Goal: Find contact information: Find contact information

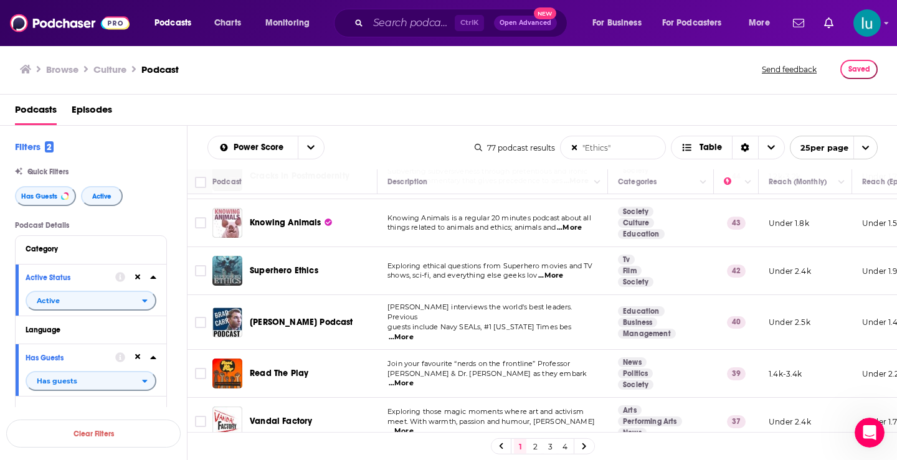
scroll to position [962, 0]
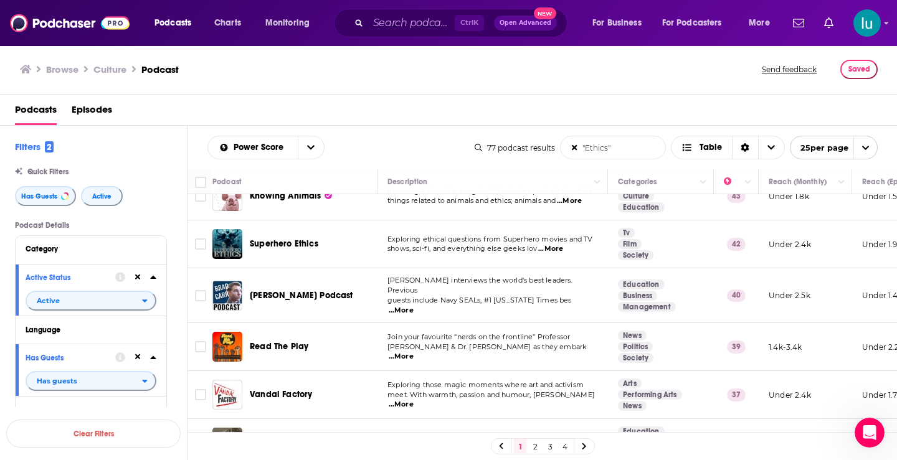
click at [413, 352] on span "...More" at bounding box center [401, 357] width 25 height 10
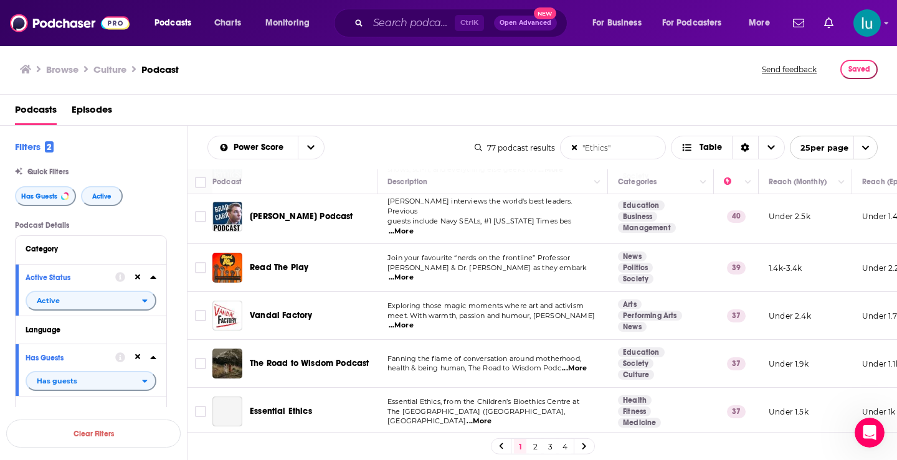
scroll to position [1055, 0]
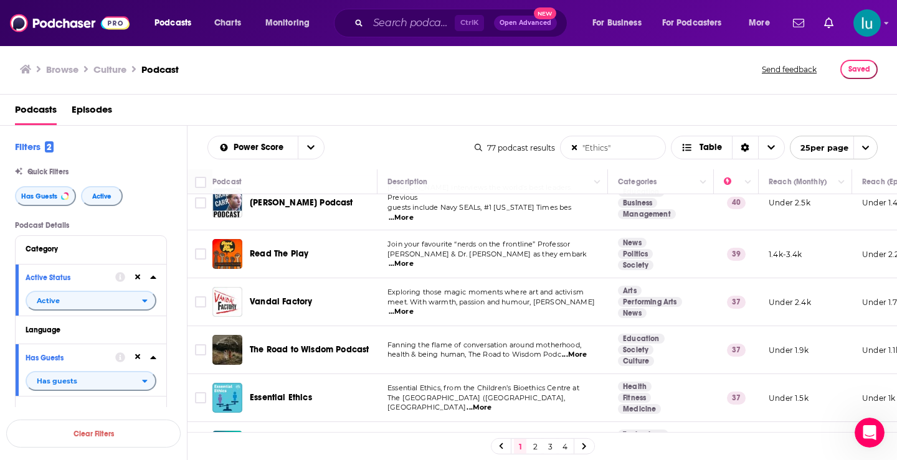
click at [584, 350] on span "...More" at bounding box center [574, 355] width 25 height 10
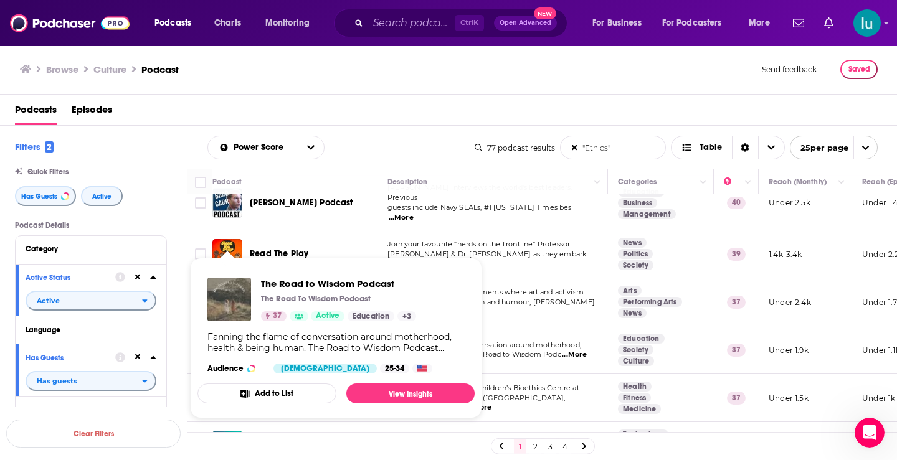
drag, startPoint x: 224, startPoint y: 332, endPoint x: 219, endPoint y: 306, distance: 26.1
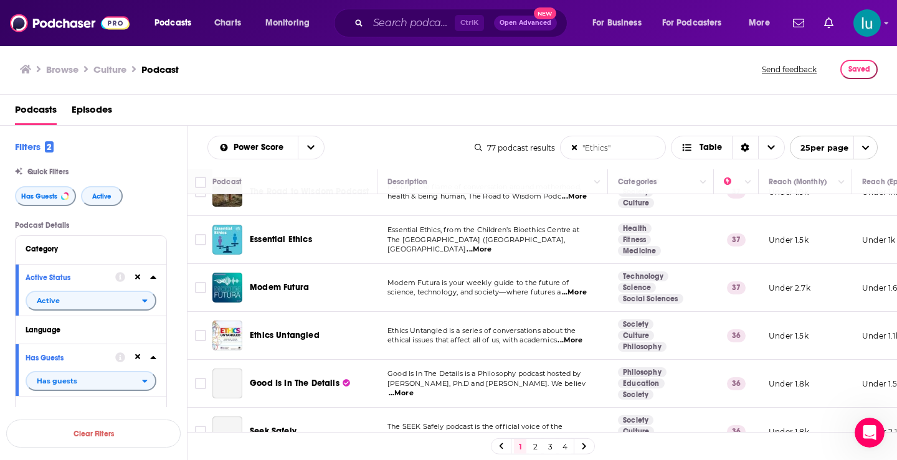
scroll to position [1233, 0]
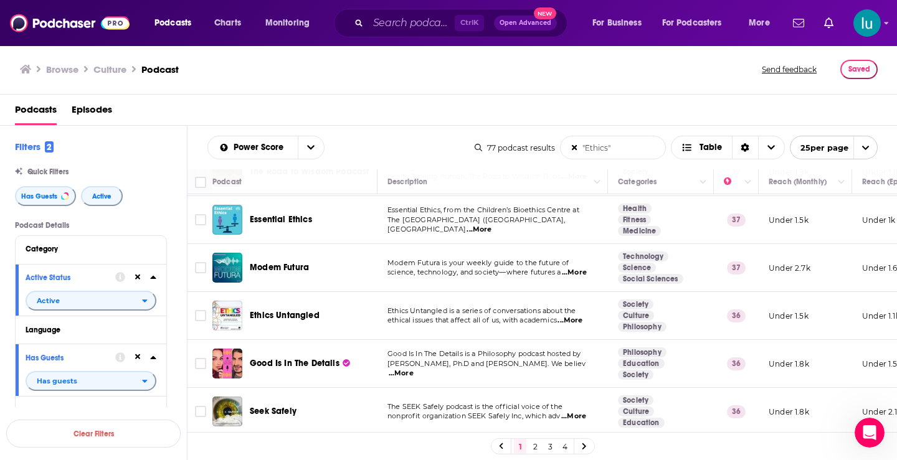
click at [580, 316] on span "...More" at bounding box center [569, 321] width 25 height 10
click at [413, 369] on span "...More" at bounding box center [401, 374] width 25 height 10
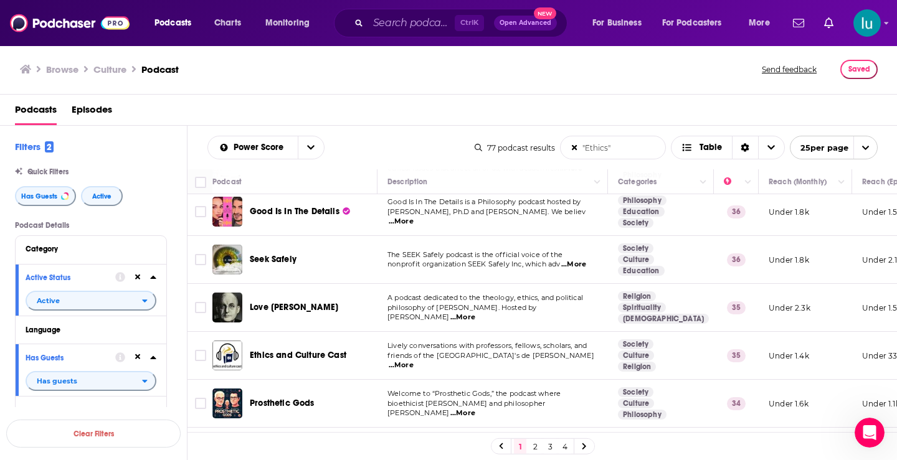
scroll to position [1392, 0]
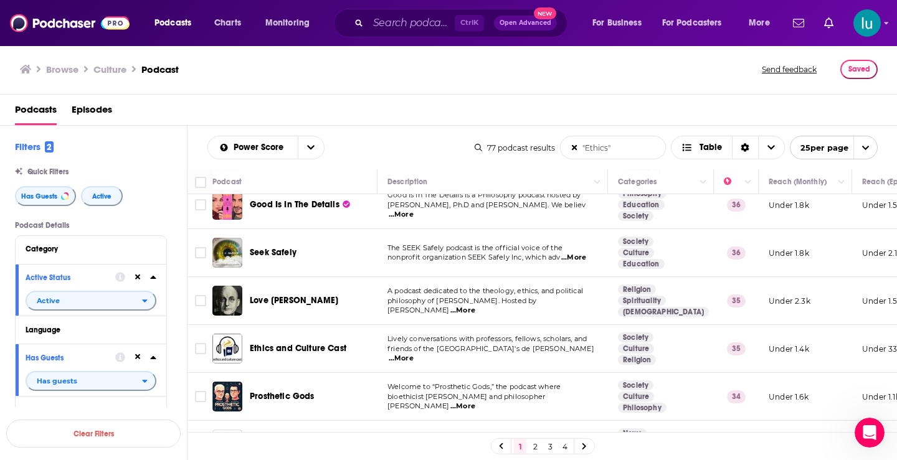
click at [413, 354] on span "...More" at bounding box center [401, 359] width 25 height 10
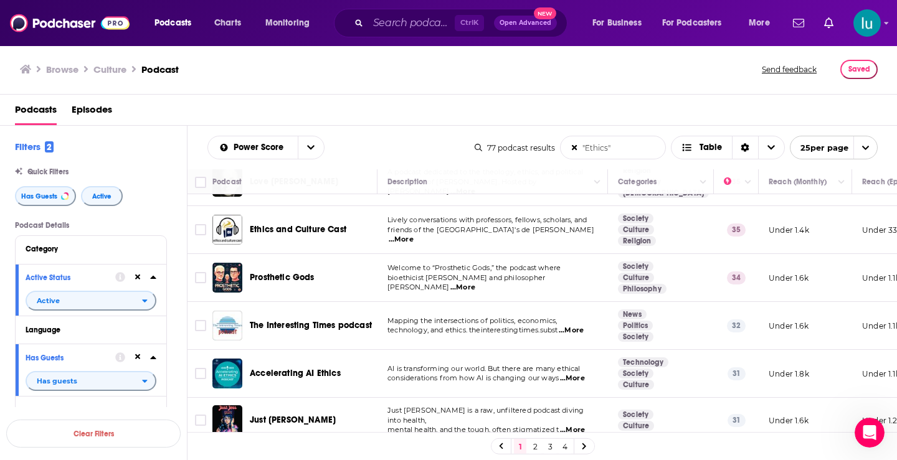
scroll to position [1531, 0]
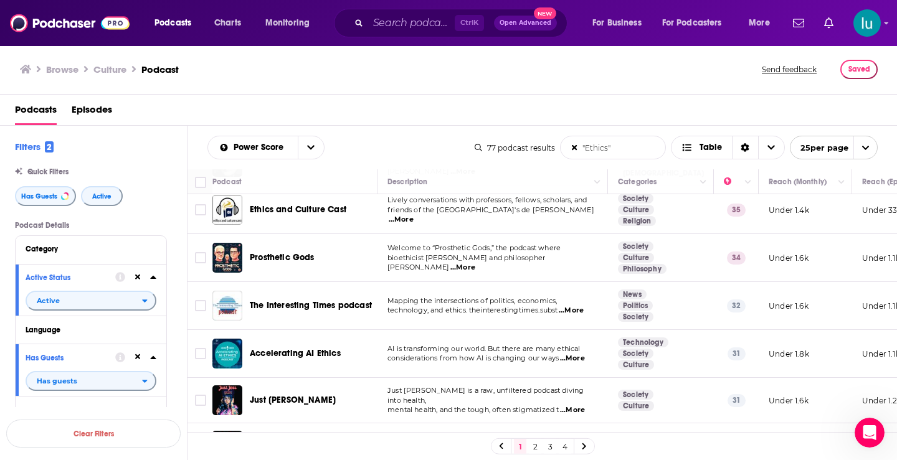
click at [579, 306] on span "...More" at bounding box center [571, 311] width 25 height 10
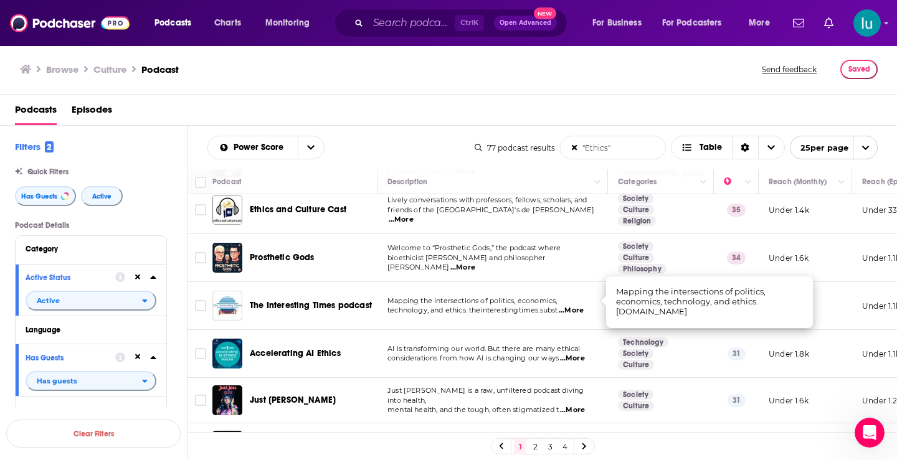
click at [580, 354] on span "...More" at bounding box center [572, 359] width 25 height 10
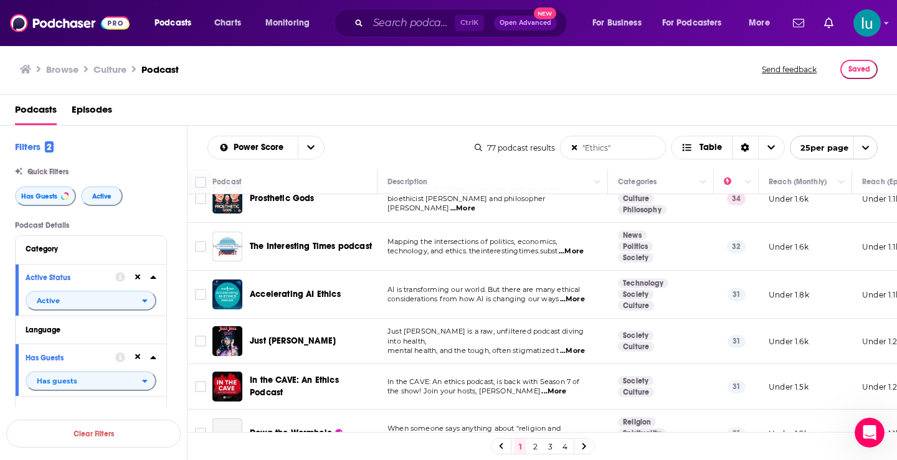
scroll to position [1617, 0]
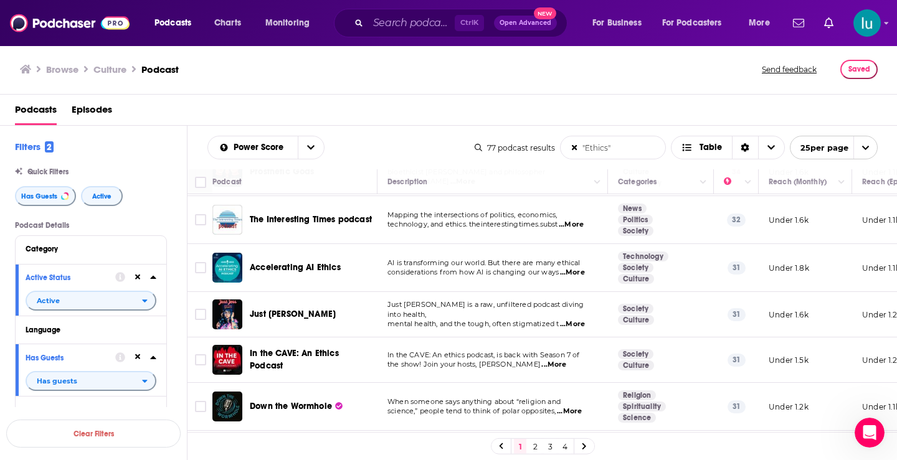
click at [580, 319] on span "...More" at bounding box center [572, 324] width 25 height 10
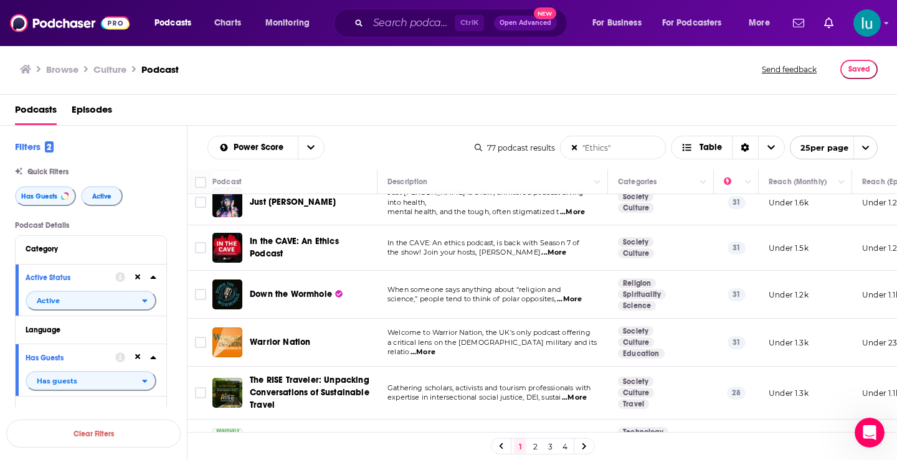
scroll to position [1802, 0]
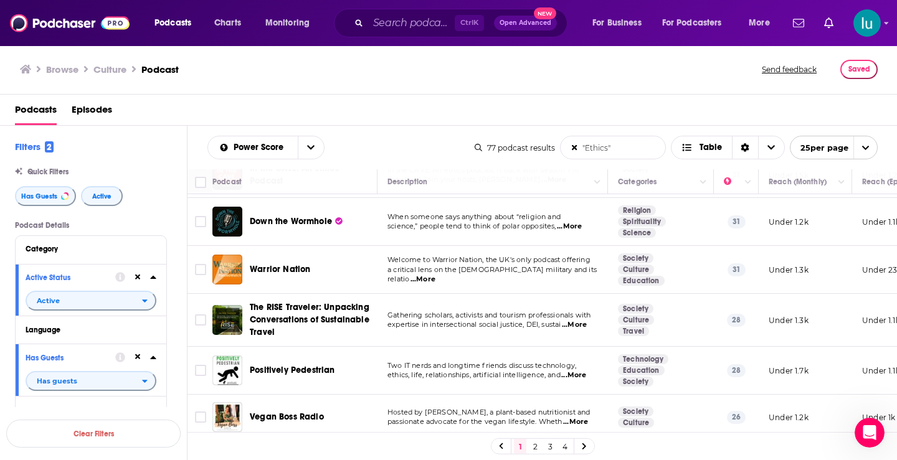
click at [575, 371] on span "...More" at bounding box center [573, 376] width 25 height 10
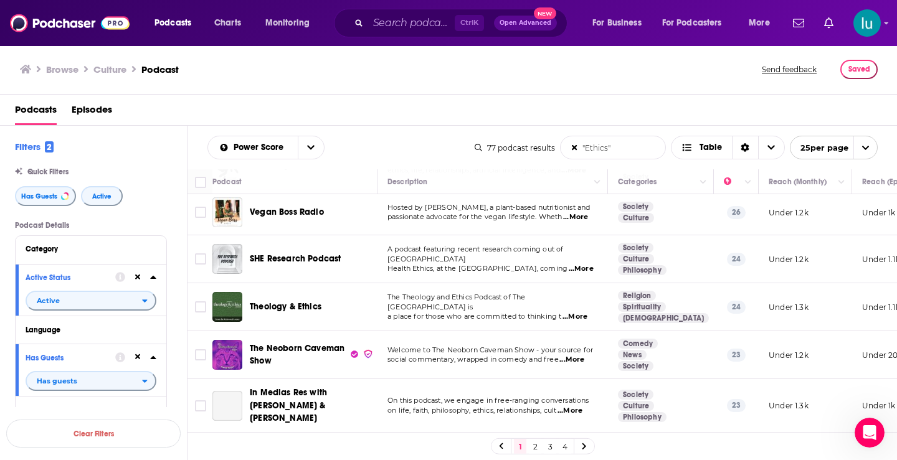
scroll to position [2020, 0]
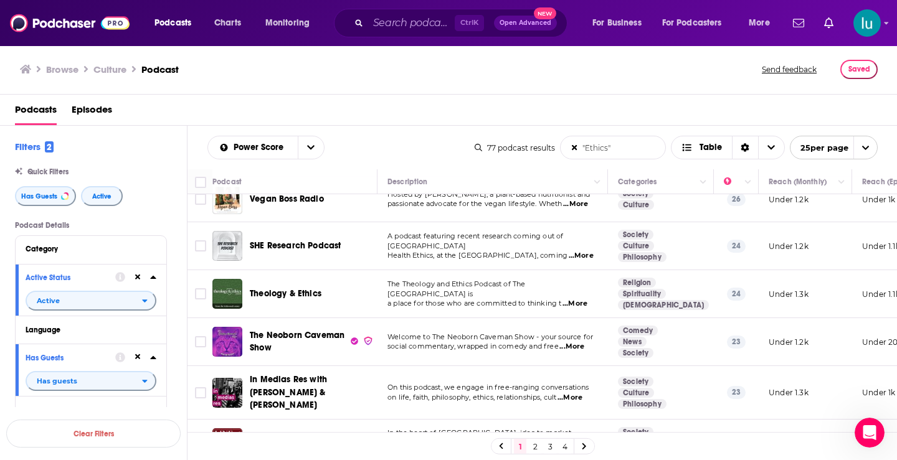
click at [572, 342] on span "...More" at bounding box center [571, 347] width 25 height 10
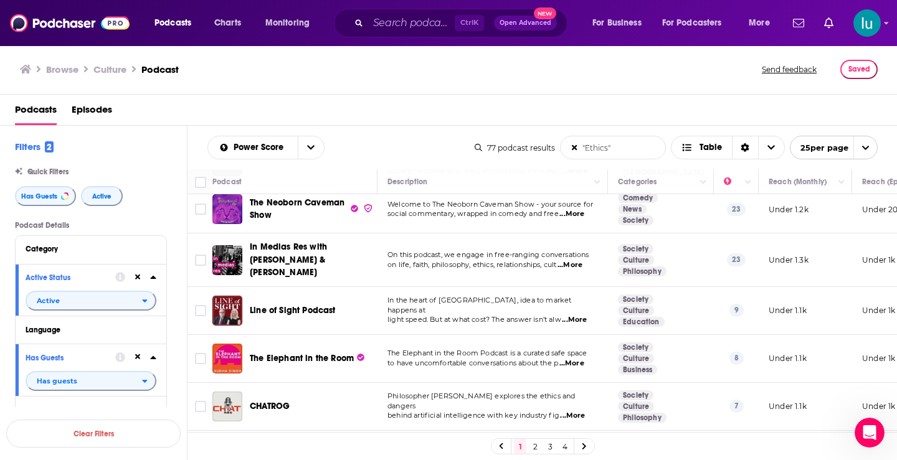
scroll to position [2158, 0]
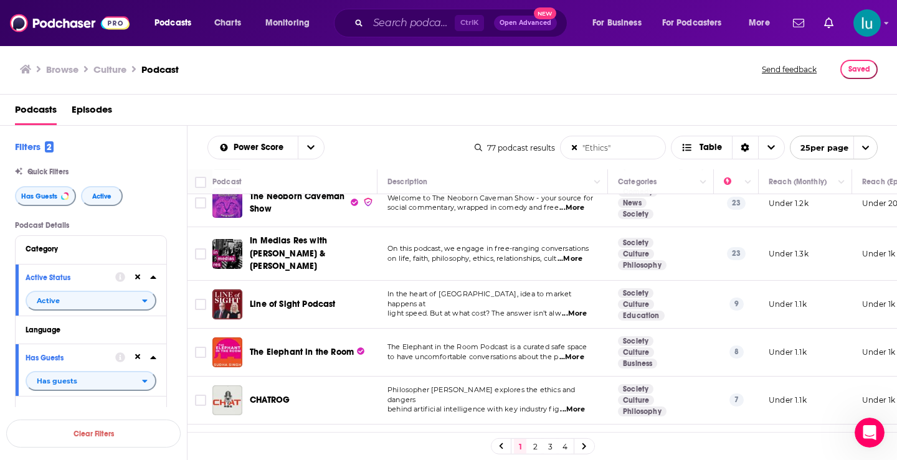
click at [577, 352] on span "...More" at bounding box center [571, 357] width 25 height 10
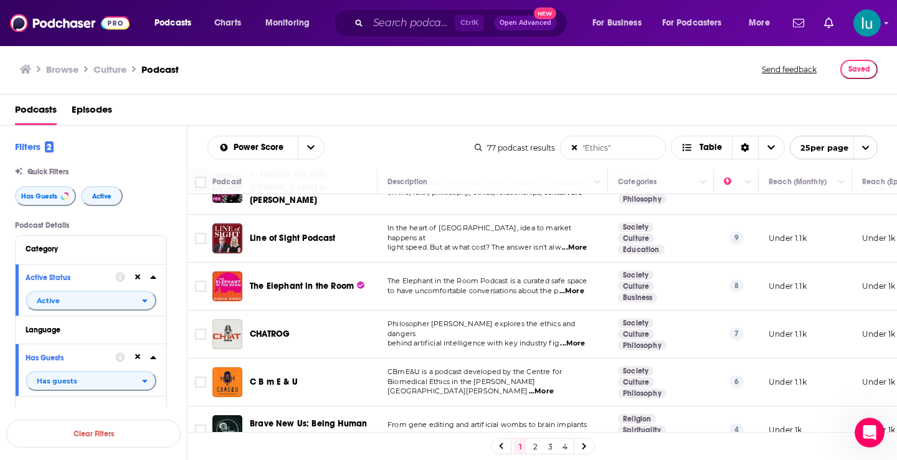
scroll to position [2234, 0]
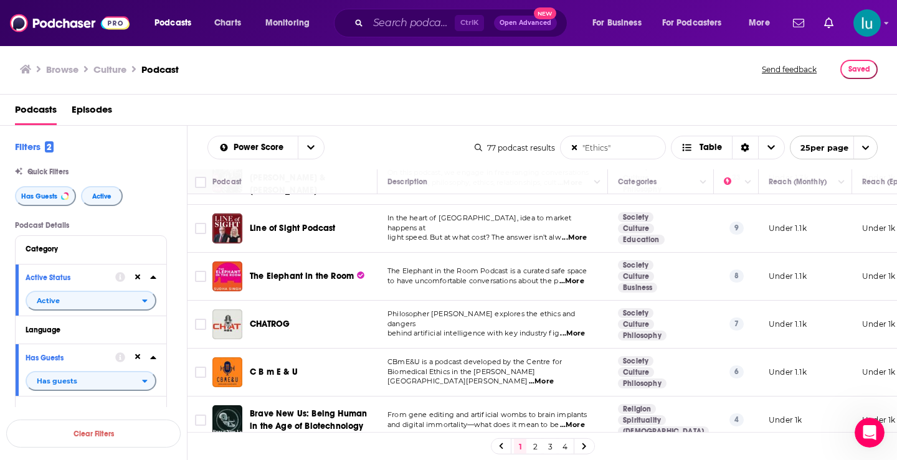
click at [587, 445] on link at bounding box center [584, 446] width 20 height 14
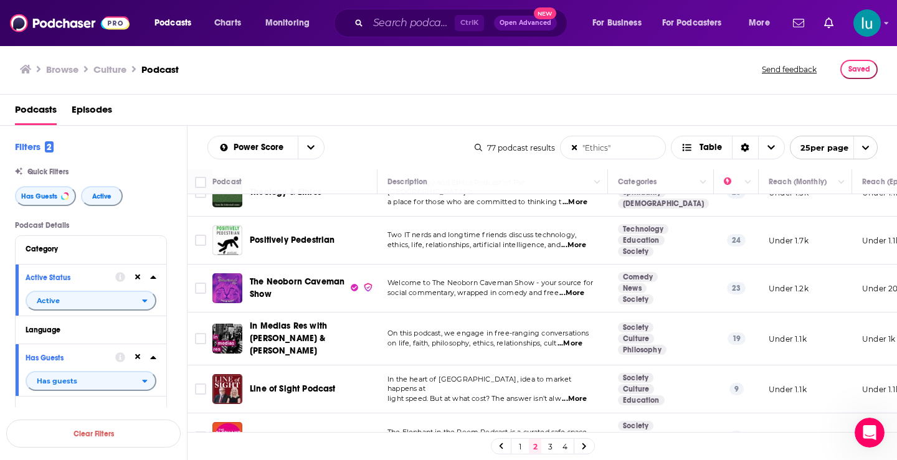
scroll to position [963, 0]
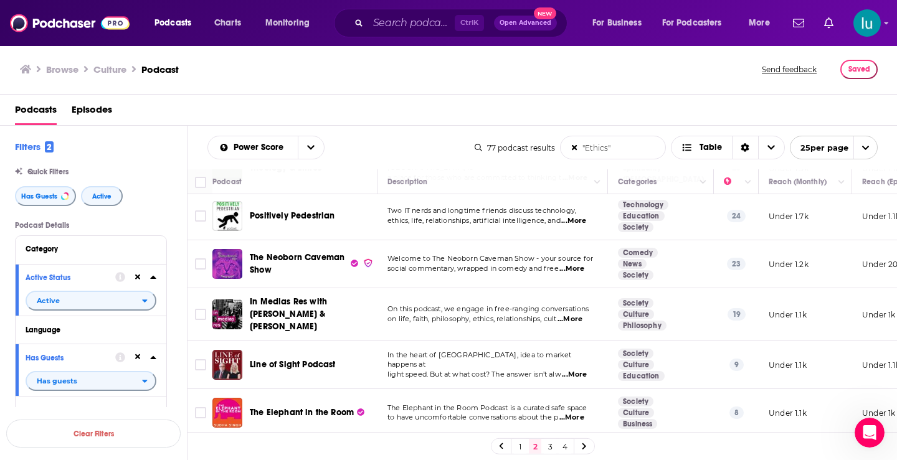
click at [585, 448] on icon at bounding box center [584, 446] width 4 height 6
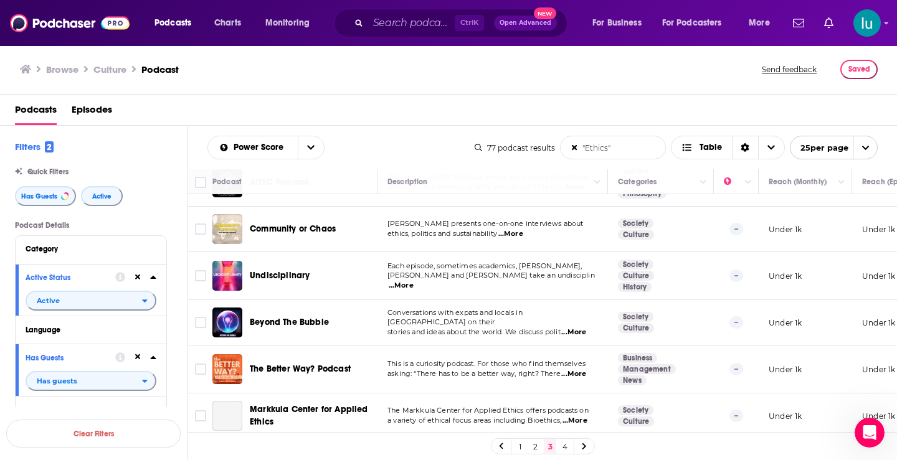
scroll to position [339, 0]
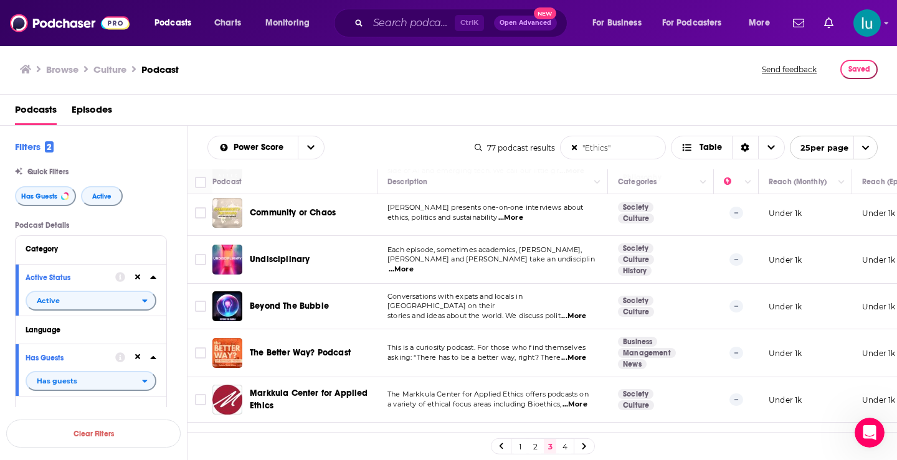
click at [584, 362] on span "...More" at bounding box center [573, 358] width 25 height 10
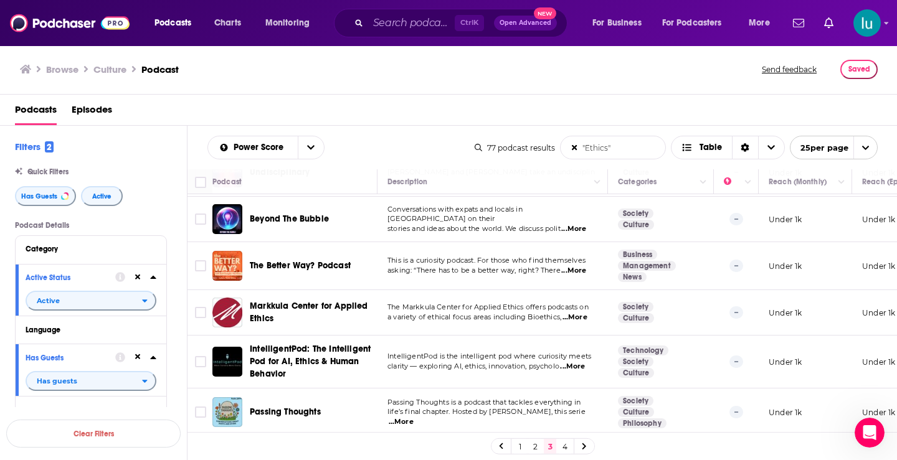
scroll to position [501, 0]
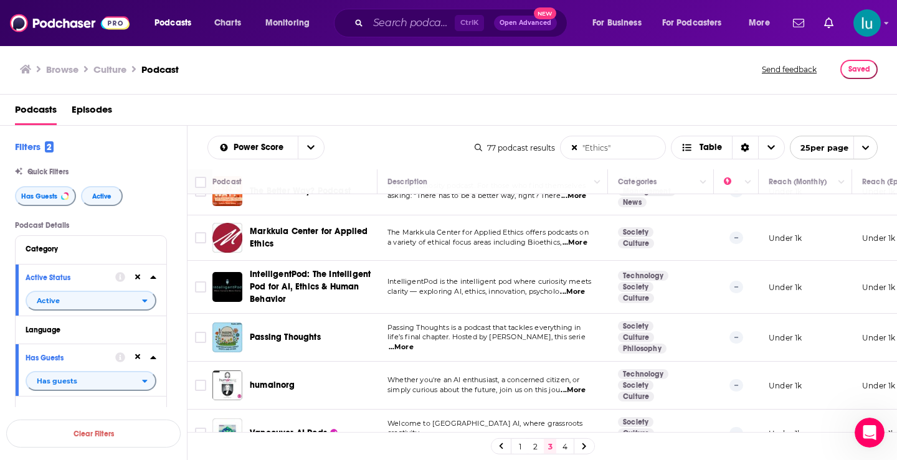
click at [413, 343] on span "...More" at bounding box center [401, 348] width 25 height 10
click at [584, 394] on span "...More" at bounding box center [572, 390] width 25 height 10
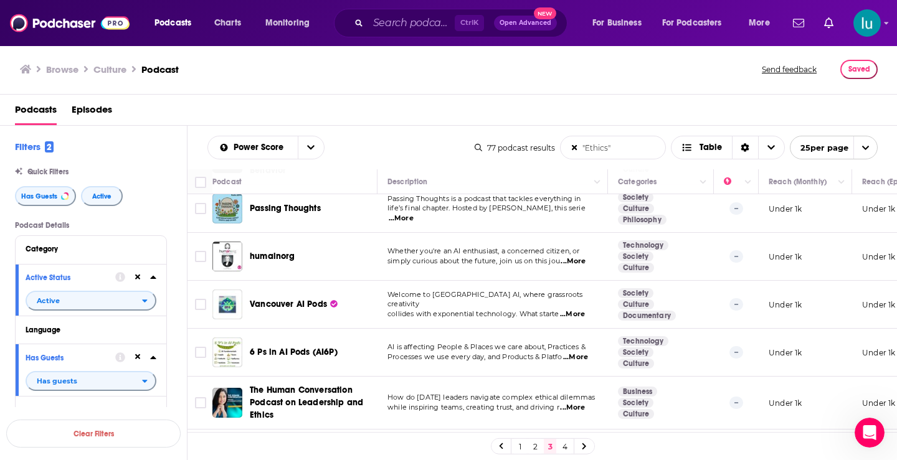
scroll to position [633, 0]
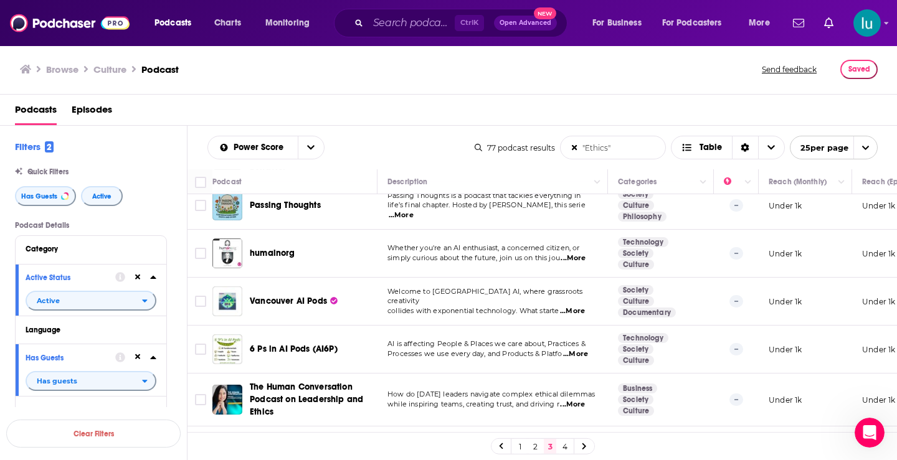
click at [587, 357] on span "...More" at bounding box center [575, 354] width 25 height 10
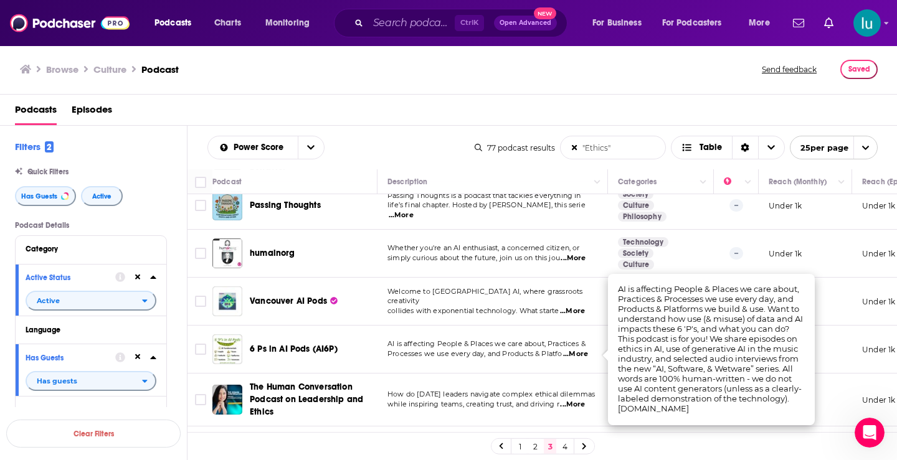
click at [582, 404] on span "...More" at bounding box center [572, 405] width 25 height 10
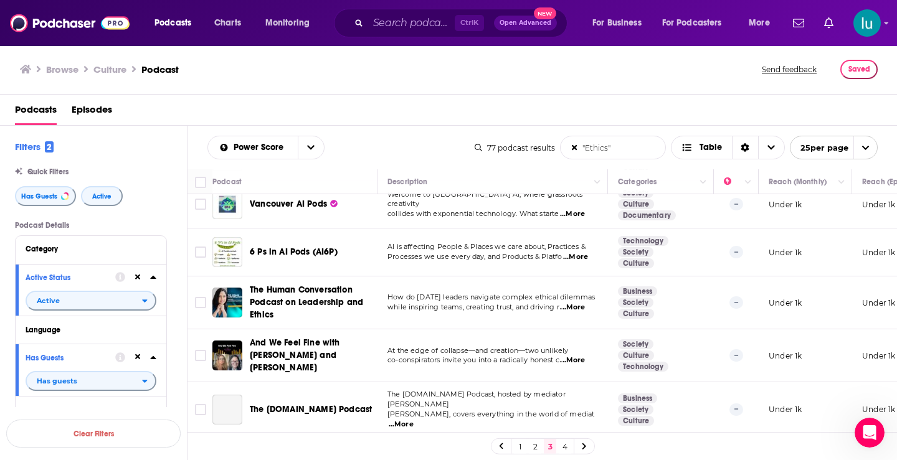
scroll to position [734, 0]
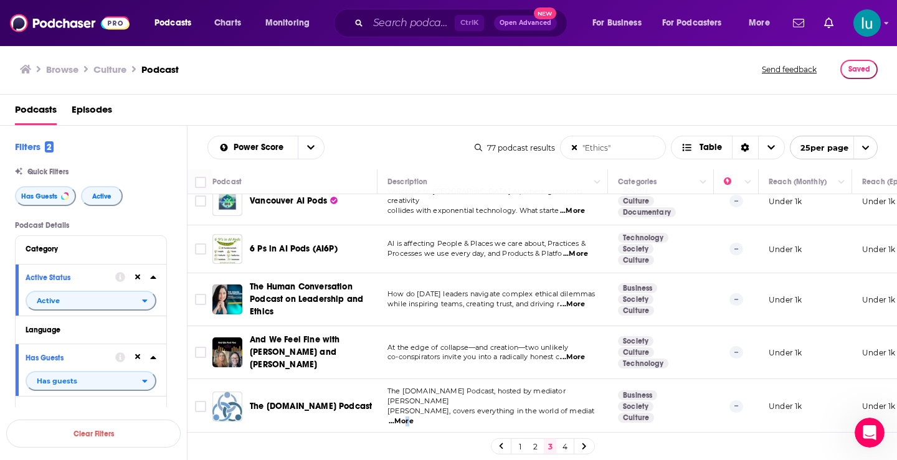
click at [413, 417] on span "...More" at bounding box center [401, 422] width 25 height 10
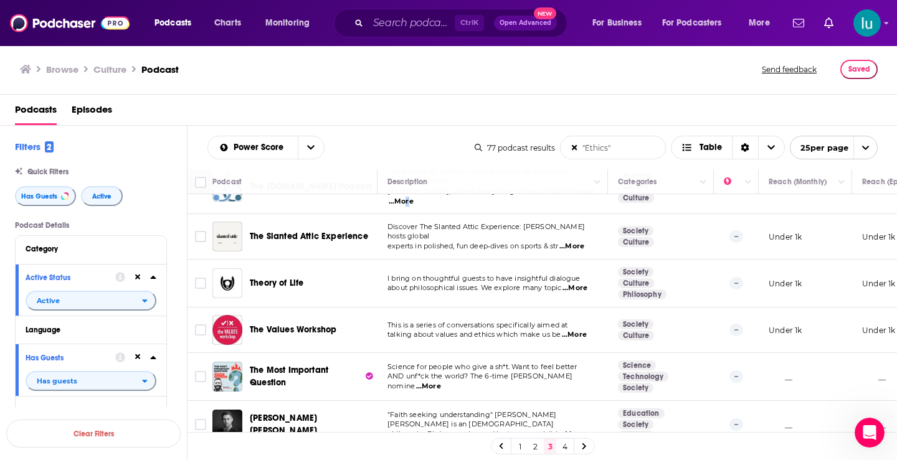
scroll to position [963, 0]
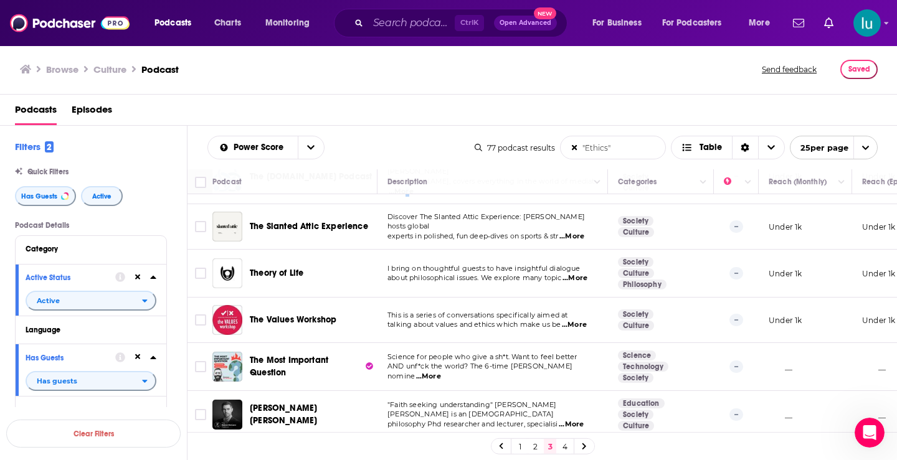
click at [562, 447] on link "4" at bounding box center [565, 446] width 12 height 15
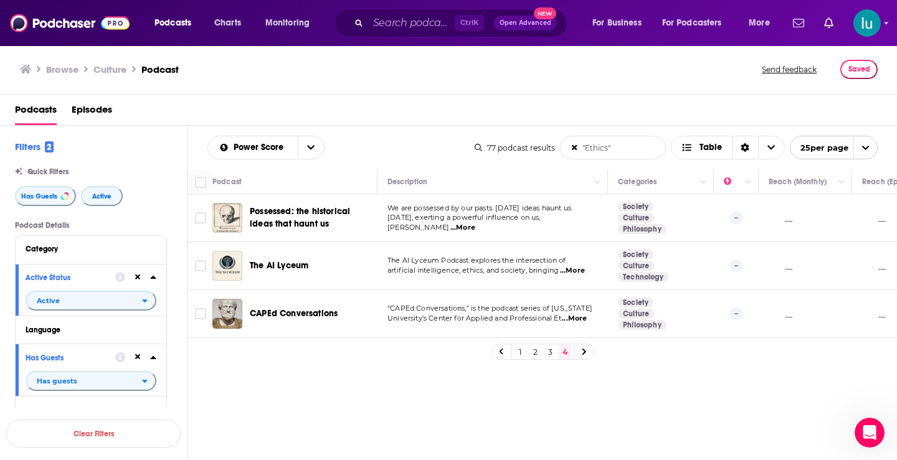
drag, startPoint x: 611, startPoint y: 148, endPoint x: 568, endPoint y: 148, distance: 43.0
click at [568, 148] on input ""Ethics"" at bounding box center [612, 147] width 105 height 22
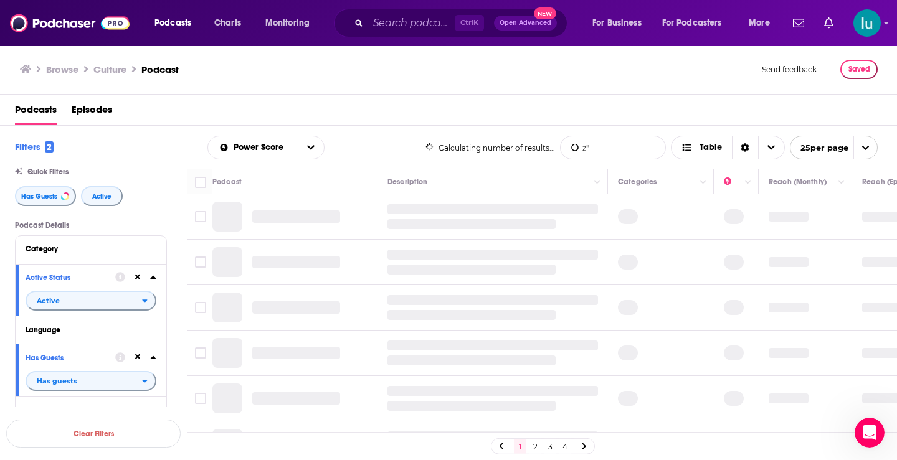
type input "z"
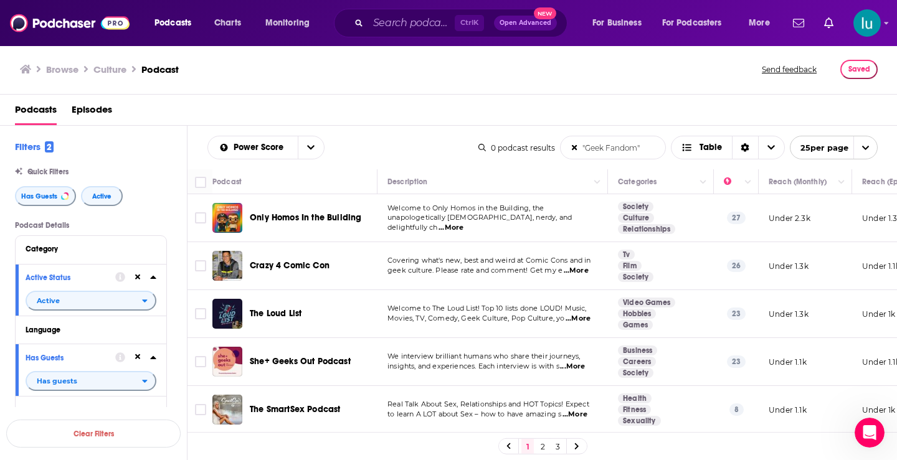
type input ""Geek Fandom""
click at [576, 272] on span "...More" at bounding box center [576, 271] width 25 height 10
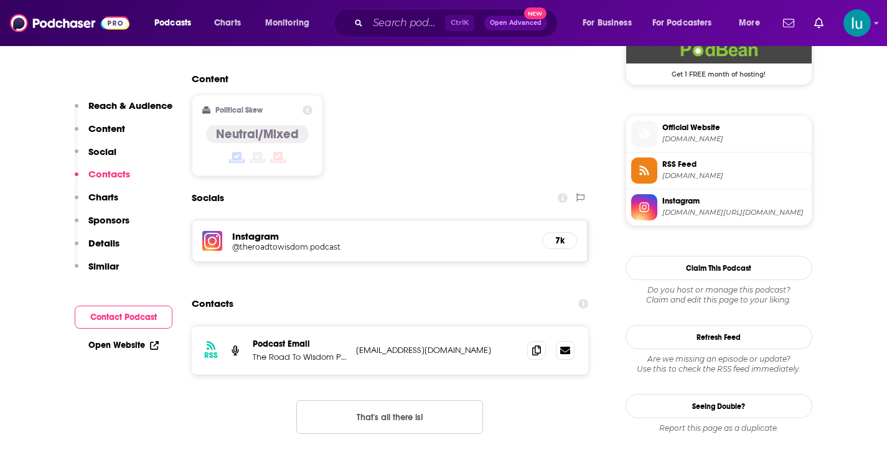
scroll to position [971, 0]
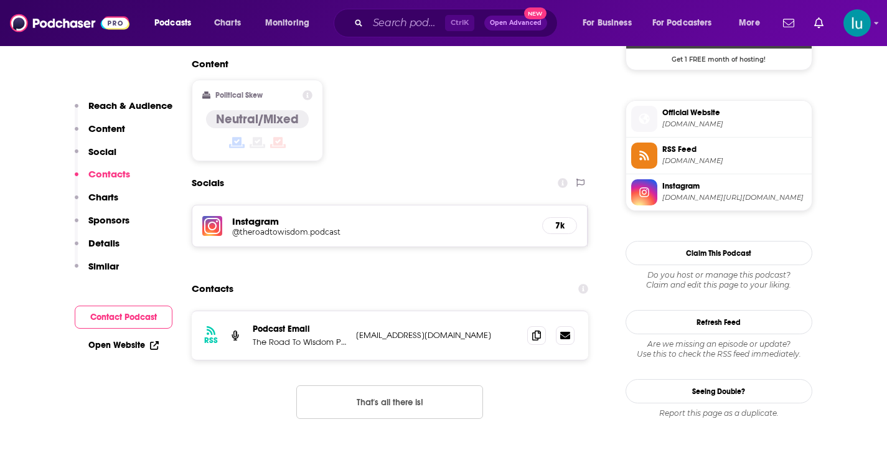
drag, startPoint x: 892, startPoint y: 39, endPoint x: 896, endPoint y: 125, distance: 86.0
drag, startPoint x: 355, startPoint y: 270, endPoint x: 504, endPoint y: 267, distance: 148.9
click at [504, 311] on div "RSS Podcast Email The Road To Wisdom Podcast Hello@theroadtowisdompodcast.com H…" at bounding box center [390, 335] width 397 height 49
copy p "Hello@theroadtowisdompodcast.com"
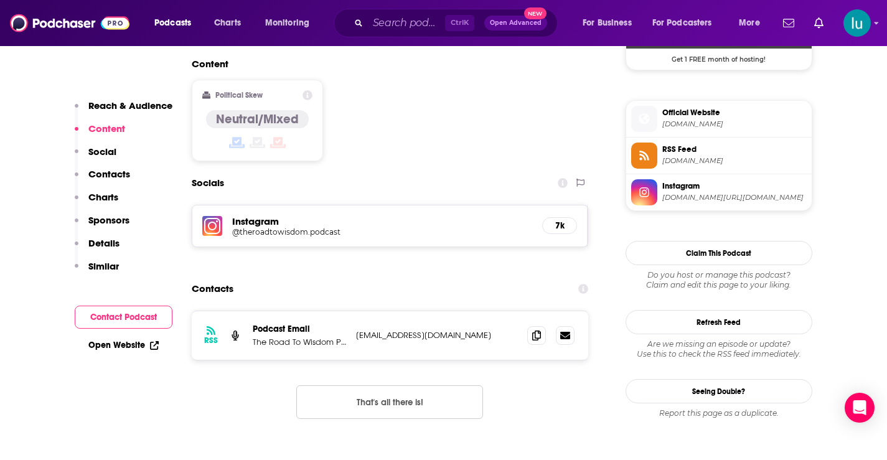
scroll to position [0, 0]
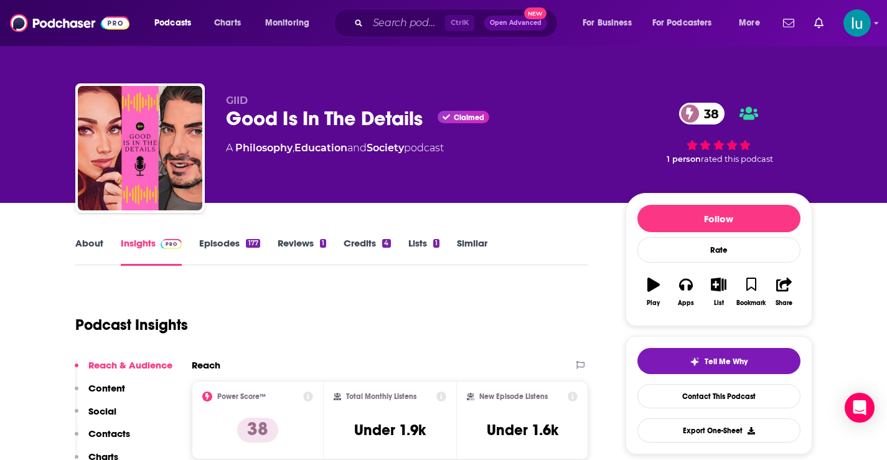
click at [212, 244] on link "Episodes 177" at bounding box center [229, 251] width 60 height 29
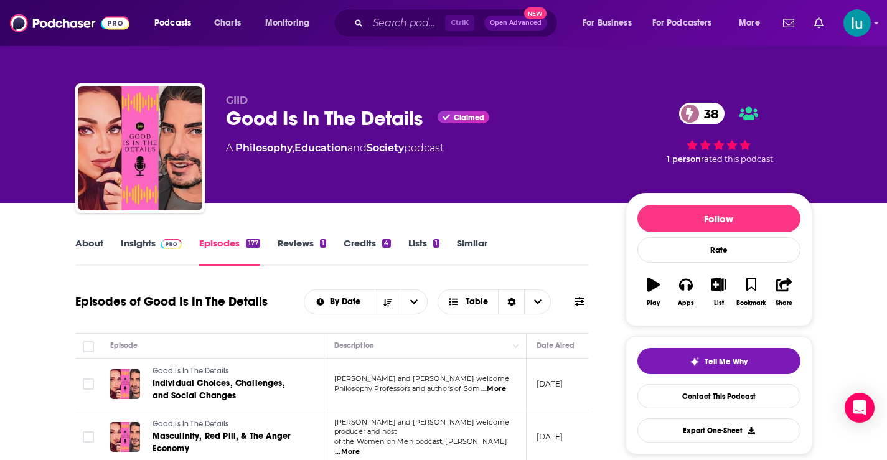
click at [126, 242] on link "Insights" at bounding box center [152, 251] width 62 height 29
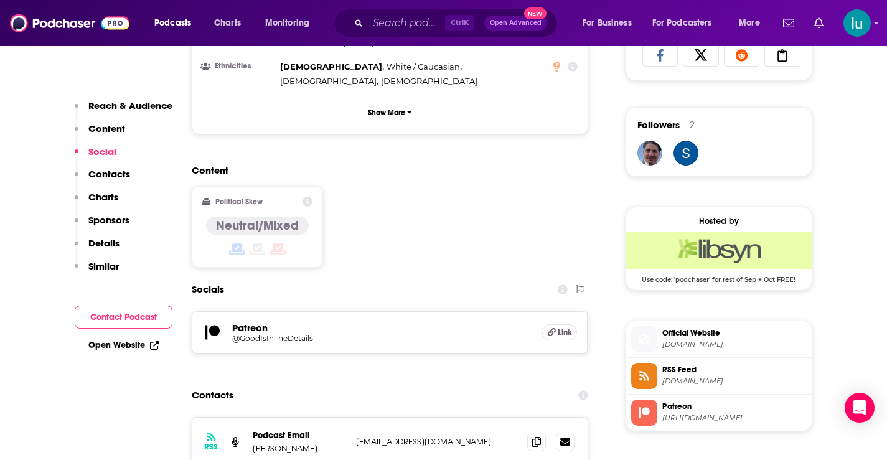
scroll to position [886, 0]
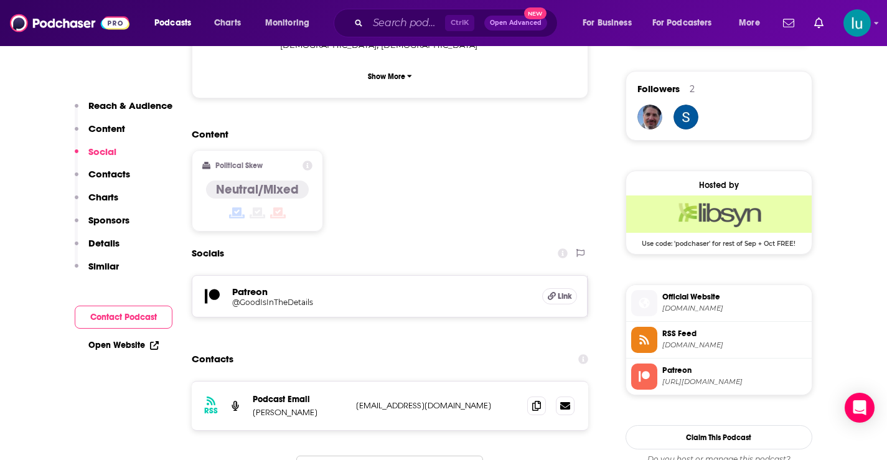
drag, startPoint x: 495, startPoint y: 359, endPoint x: 352, endPoint y: 361, distance: 143.2
click at [352, 382] on div "RSS Podcast Email Gwendolyn Dolske GoodisintheDetailsPod@gmail.com GoodisintheD…" at bounding box center [390, 406] width 397 height 49
copy p "GoodisintheDetailsPod@gmail.com"
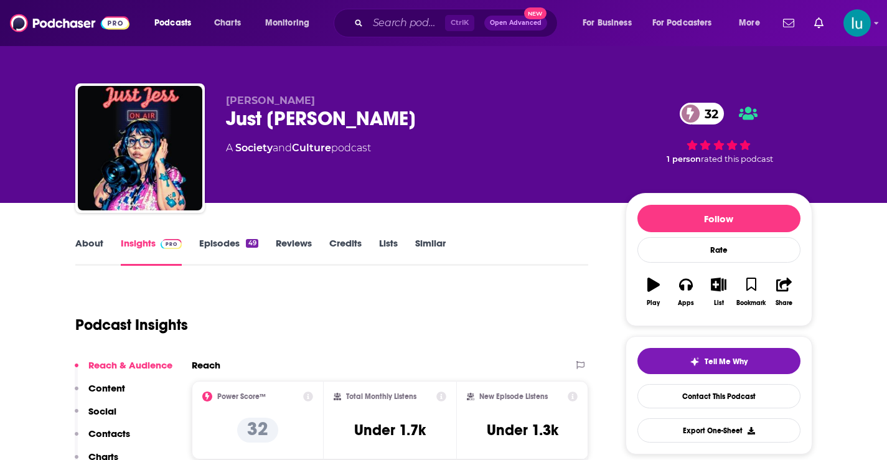
click at [222, 243] on link "Episodes 49" at bounding box center [228, 251] width 59 height 29
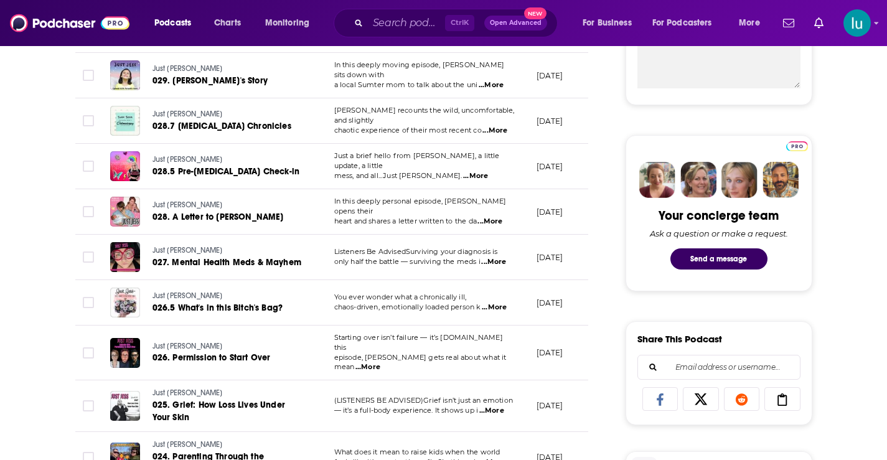
scroll to position [521, 0]
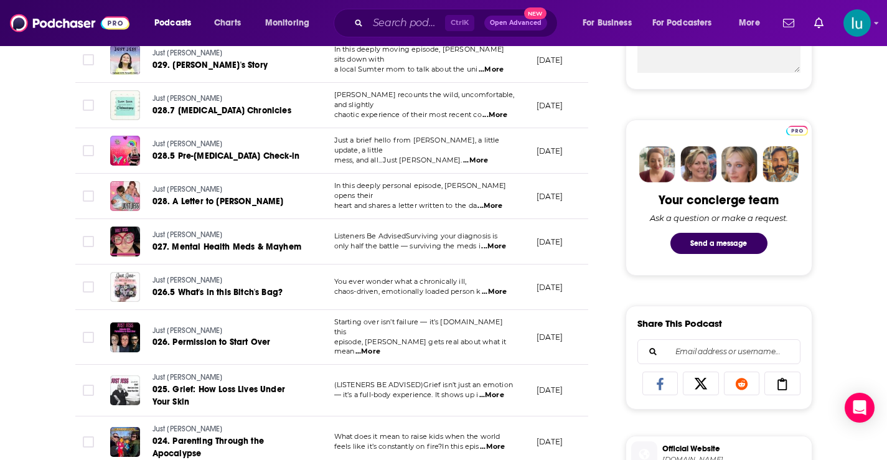
click at [380, 347] on span "...More" at bounding box center [368, 352] width 25 height 10
click at [498, 442] on span "...More" at bounding box center [492, 447] width 25 height 10
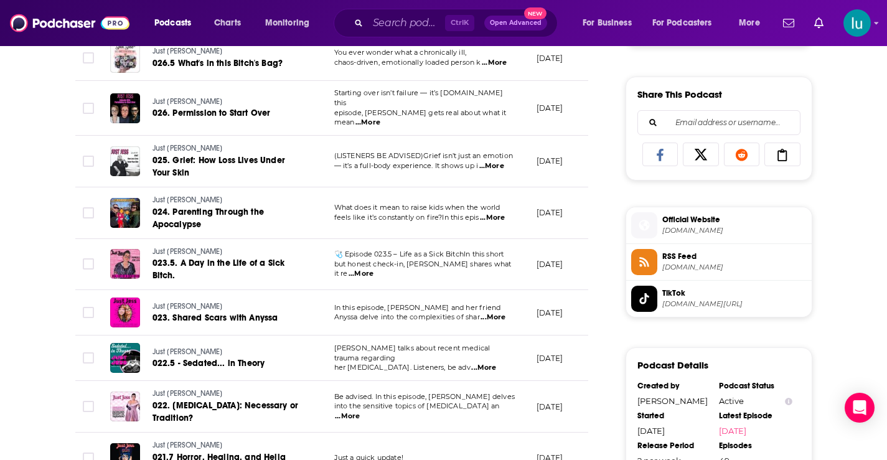
scroll to position [761, 0]
